Goal: Transaction & Acquisition: Book appointment/travel/reservation

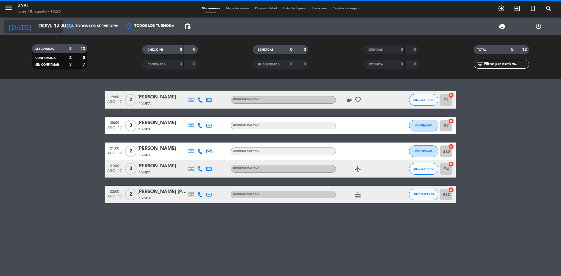
click at [43, 25] on input "dom. 17 ago." at bounding box center [69, 26] width 68 height 12
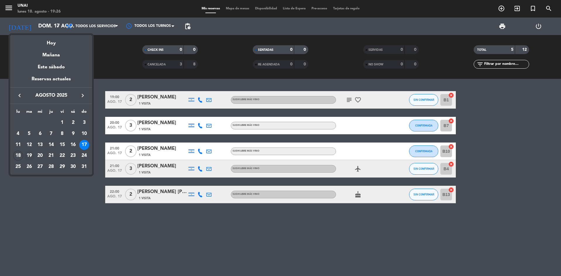
click at [26, 154] on div "19" at bounding box center [29, 156] width 10 height 10
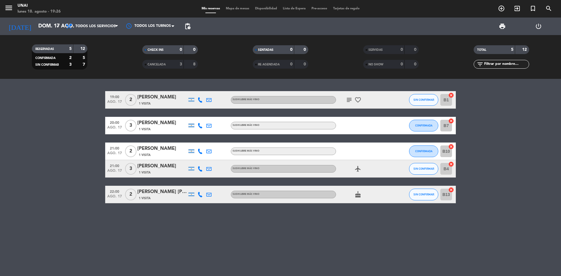
type input "[DATE] ago."
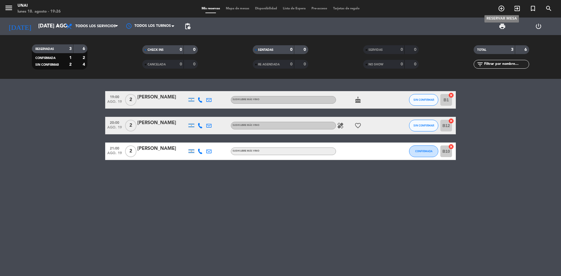
click at [271, 9] on icon "add_circle_outline" at bounding box center [501, 8] width 7 height 7
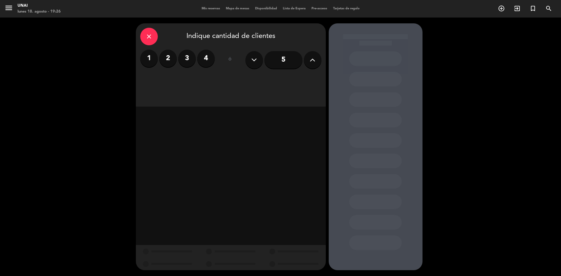
click at [164, 55] on label "2" at bounding box center [168, 59] width 18 height 18
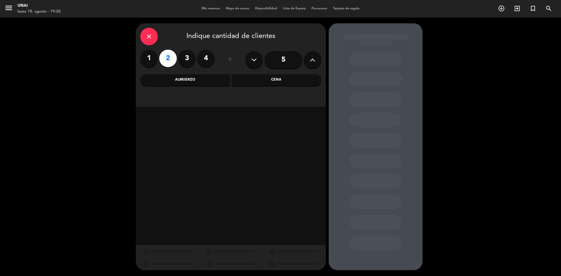
click at [267, 77] on div "Cena" at bounding box center [277, 80] width 90 height 12
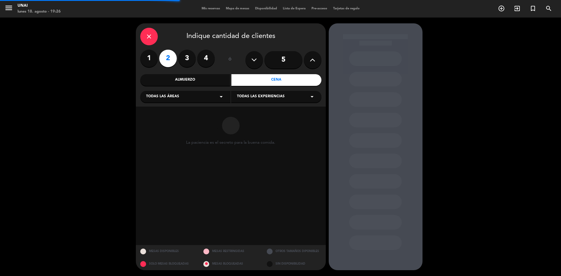
click at [250, 93] on div "Todas las experiencias arrow_drop_down" at bounding box center [276, 97] width 90 height 12
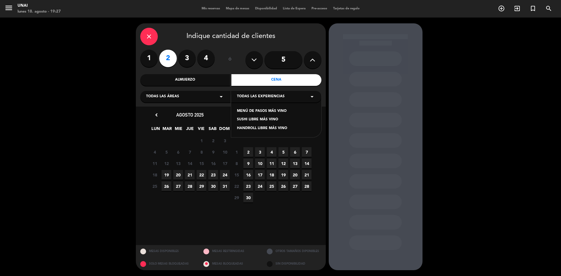
click at [246, 109] on div "MENÚ DE PASOS MÁS VINO" at bounding box center [276, 111] width 79 height 6
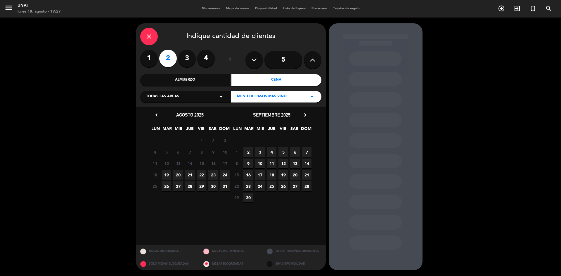
click at [165, 170] on span "19" at bounding box center [167, 175] width 10 height 10
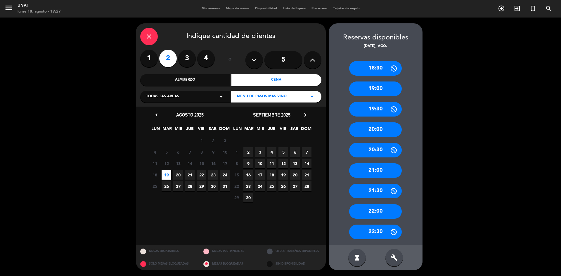
click at [271, 170] on div "21:00" at bounding box center [375, 170] width 53 height 15
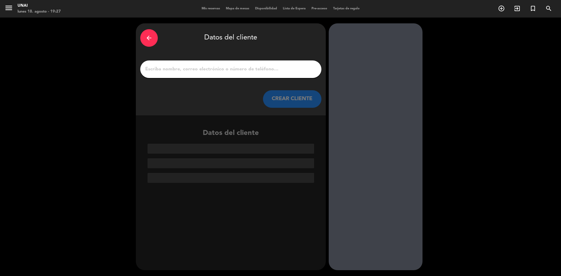
click at [176, 67] on input "1" at bounding box center [231, 69] width 172 height 8
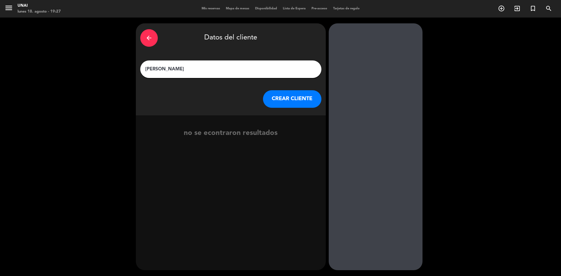
type input "[PERSON_NAME]"
click at [271, 98] on button "CREAR CLIENTE" at bounding box center [292, 99] width 58 height 18
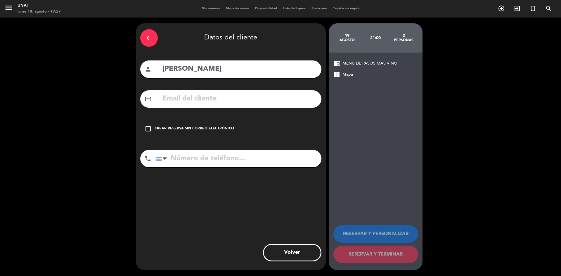
click at [151, 126] on icon "check_box_outline_blank" at bounding box center [148, 128] width 7 height 7
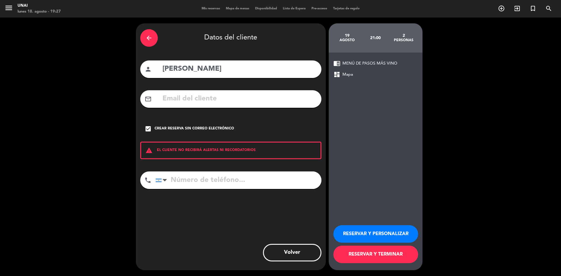
click at [271, 170] on button "RESERVAR Y TERMINAR" at bounding box center [376, 255] width 85 height 18
